Goal: Navigation & Orientation: Find specific page/section

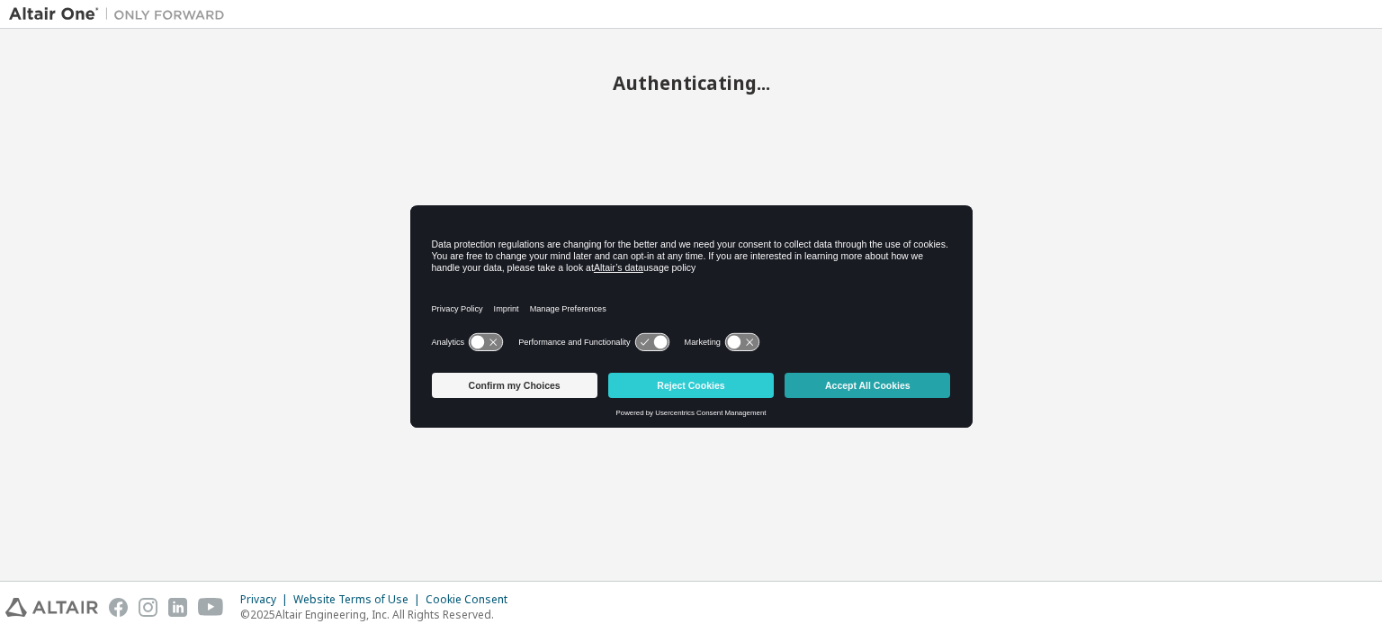
click at [845, 388] on button "Accept All Cookies" at bounding box center [868, 385] width 166 height 25
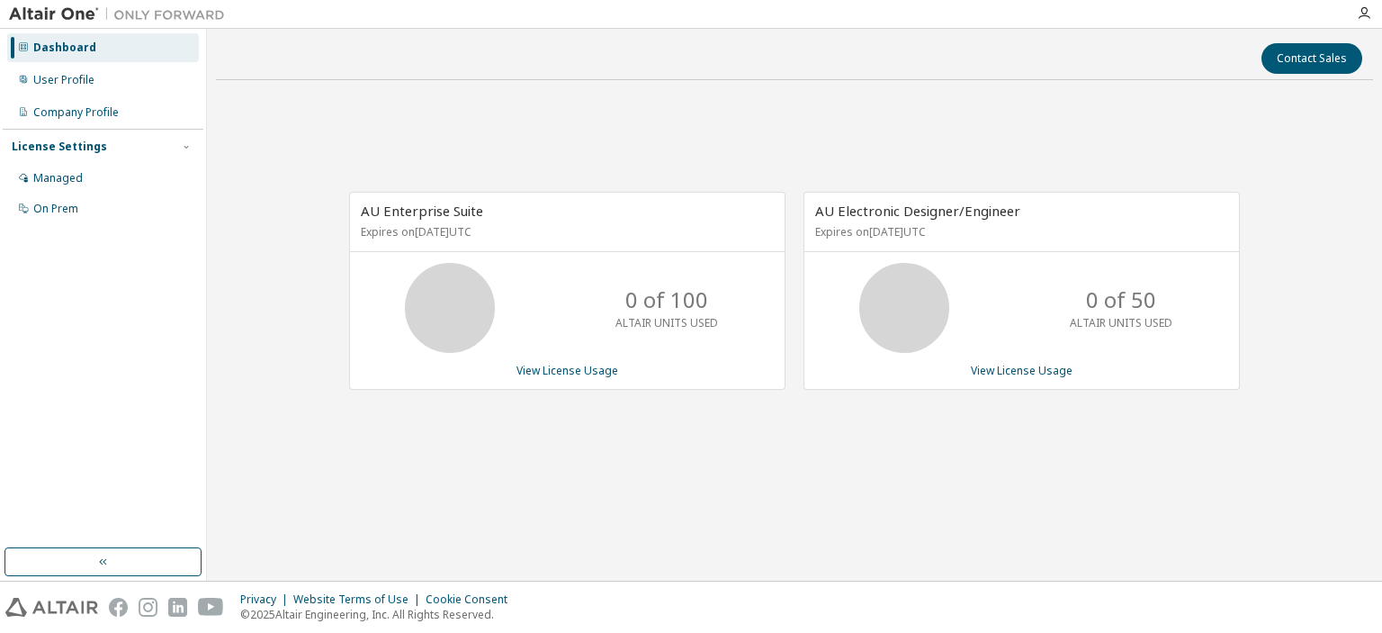
click at [65, 14] on img at bounding box center [121, 14] width 225 height 18
